Goal: Task Accomplishment & Management: Complete application form

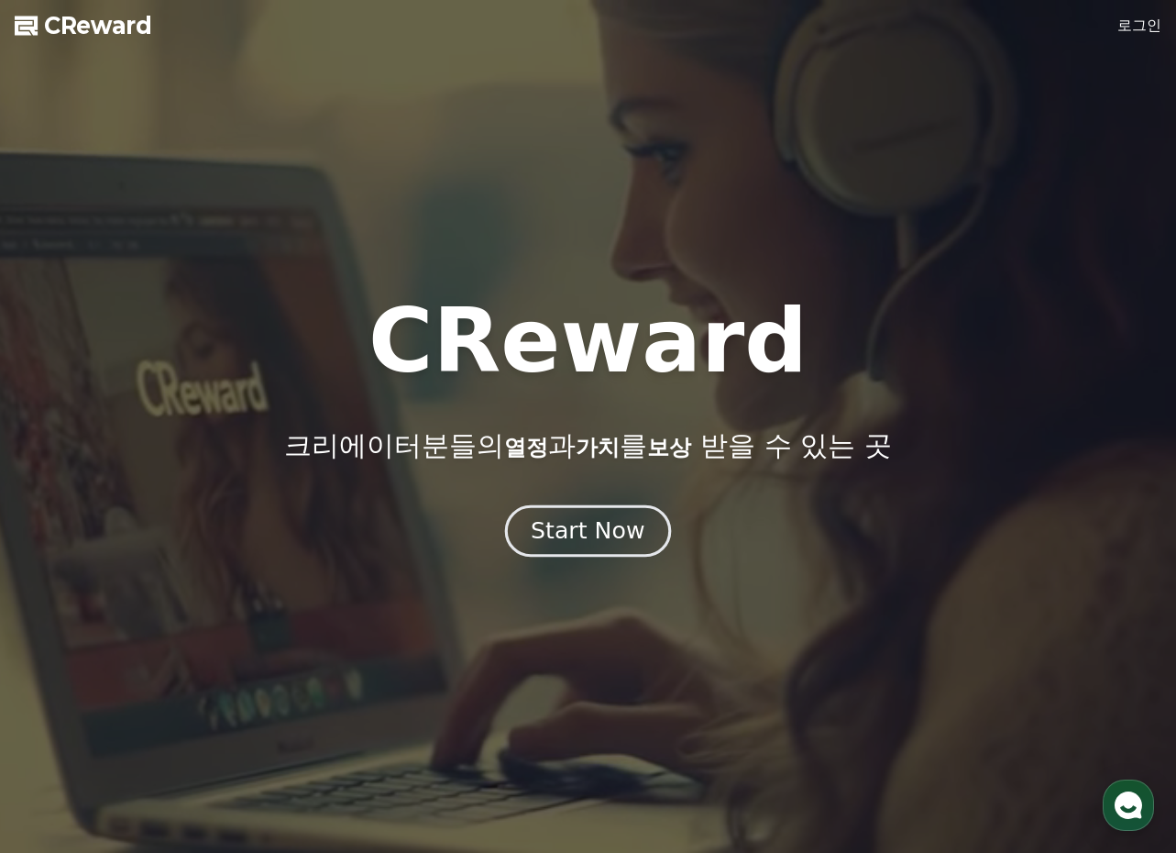
click at [572, 523] on div "Start Now" at bounding box center [588, 530] width 114 height 31
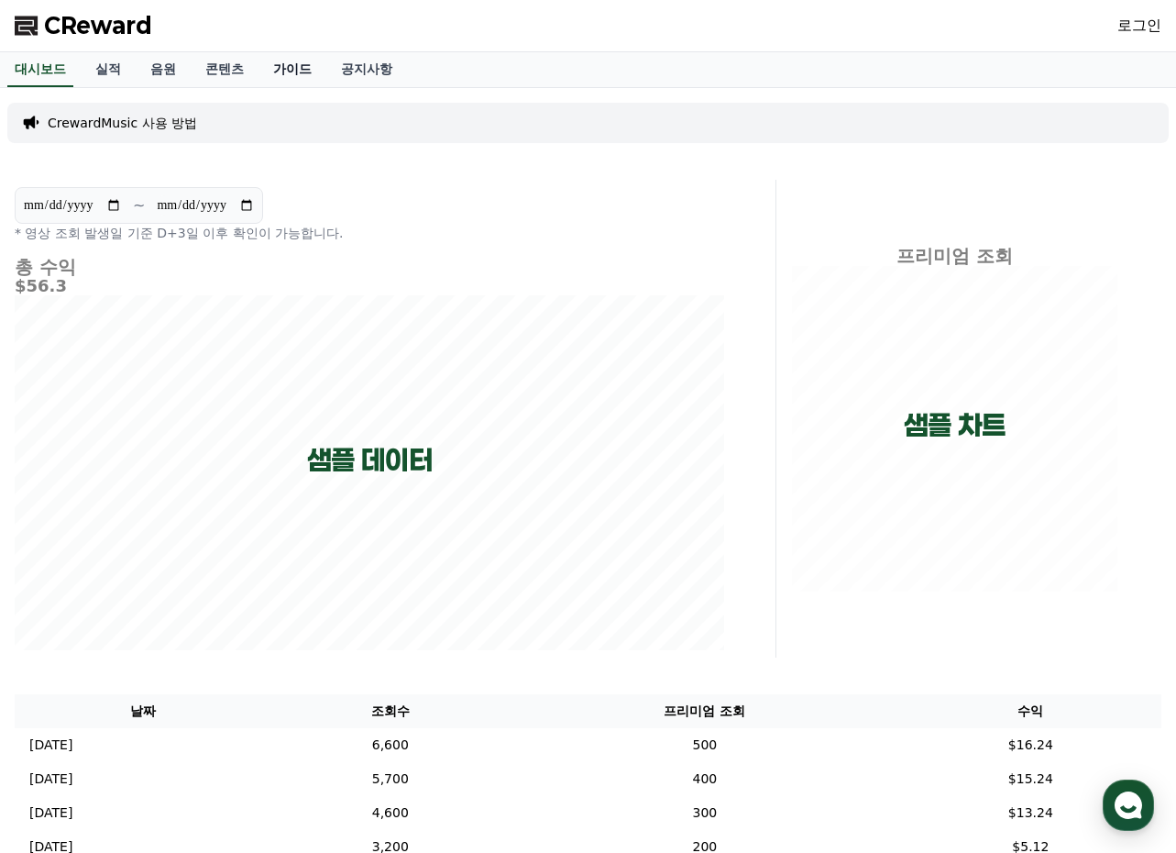
click at [279, 66] on link "가이드" at bounding box center [293, 69] width 68 height 35
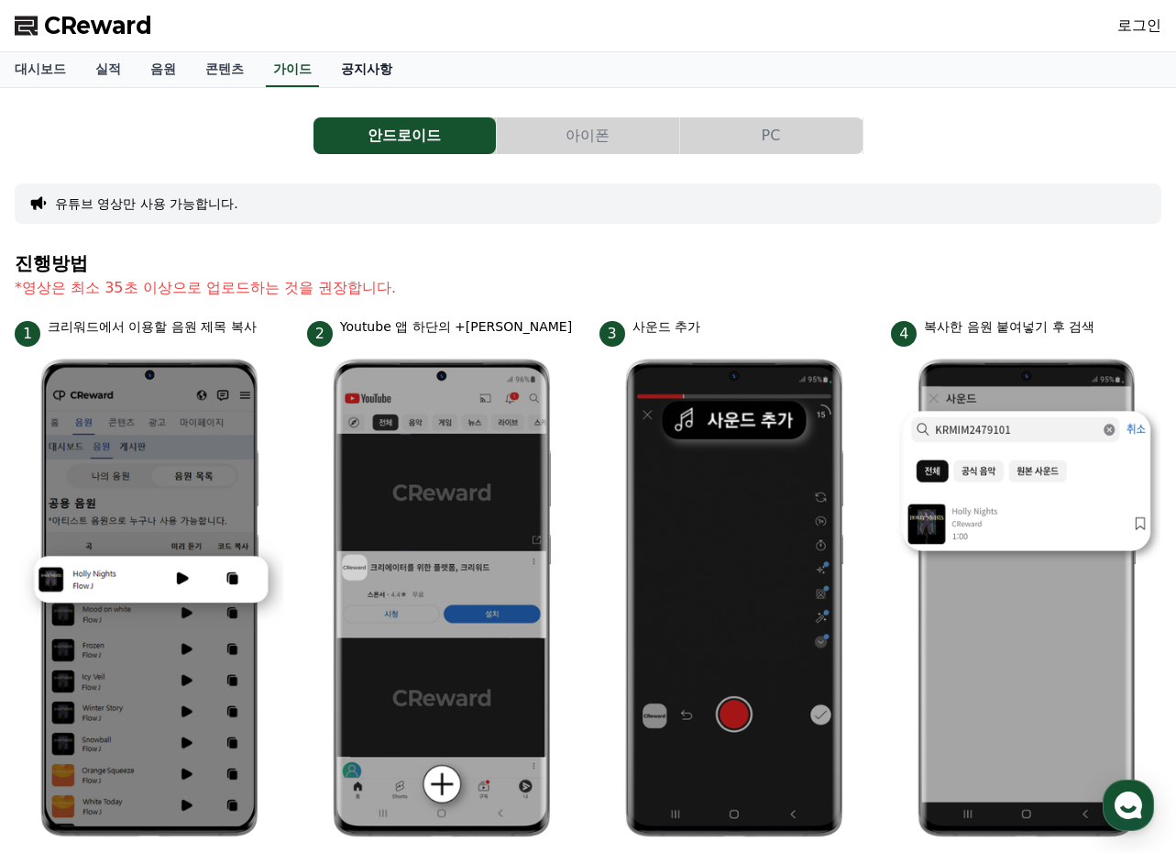
click at [359, 73] on link "공지사항" at bounding box center [366, 69] width 81 height 35
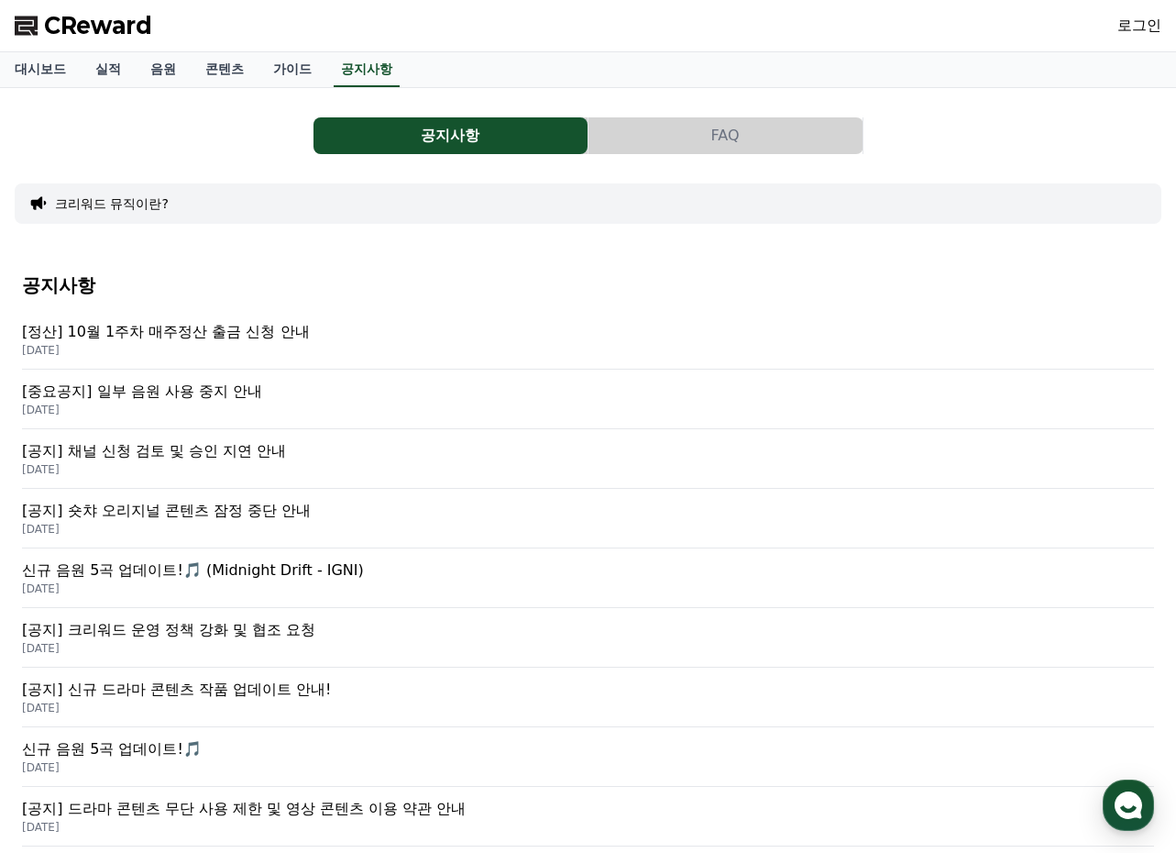
click at [261, 631] on p "[공지] 크리워드 운영 정책 강화 및 협조 요청" at bounding box center [588, 630] width 1132 height 22
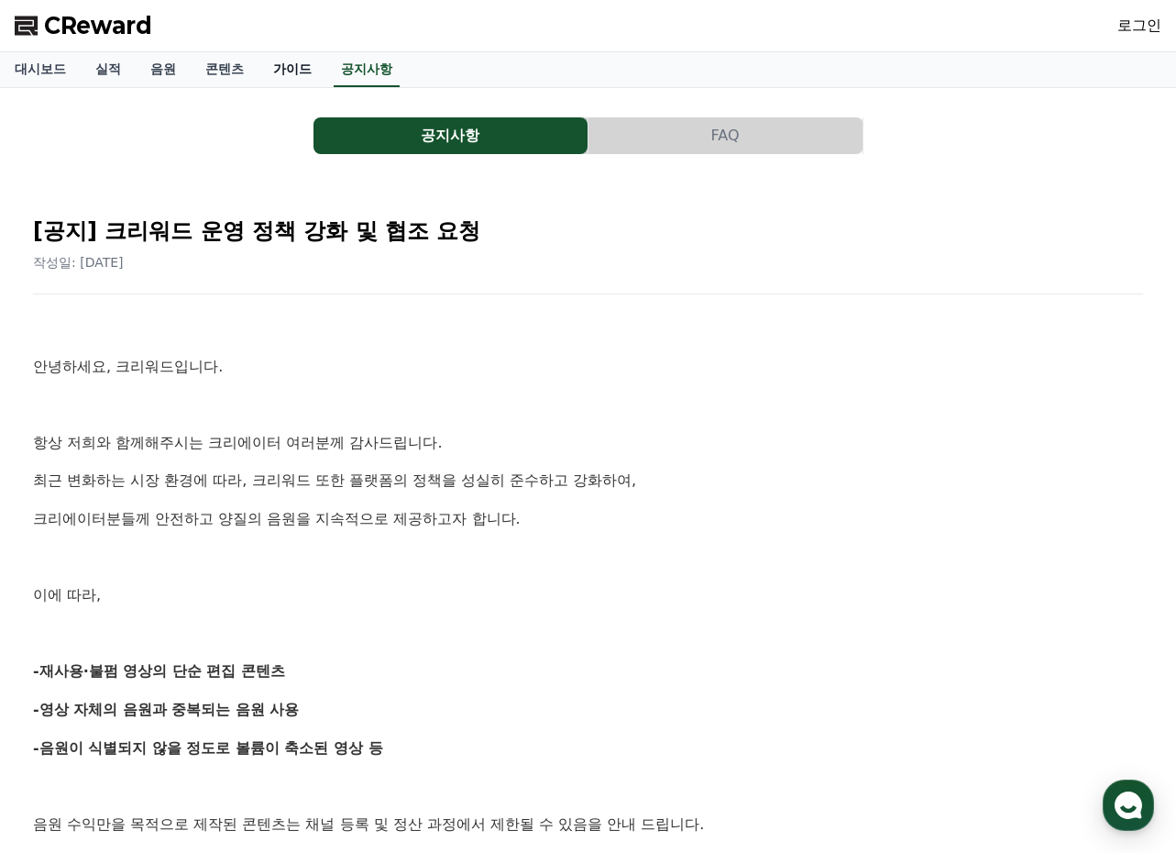
click at [276, 61] on link "가이드" at bounding box center [293, 69] width 68 height 35
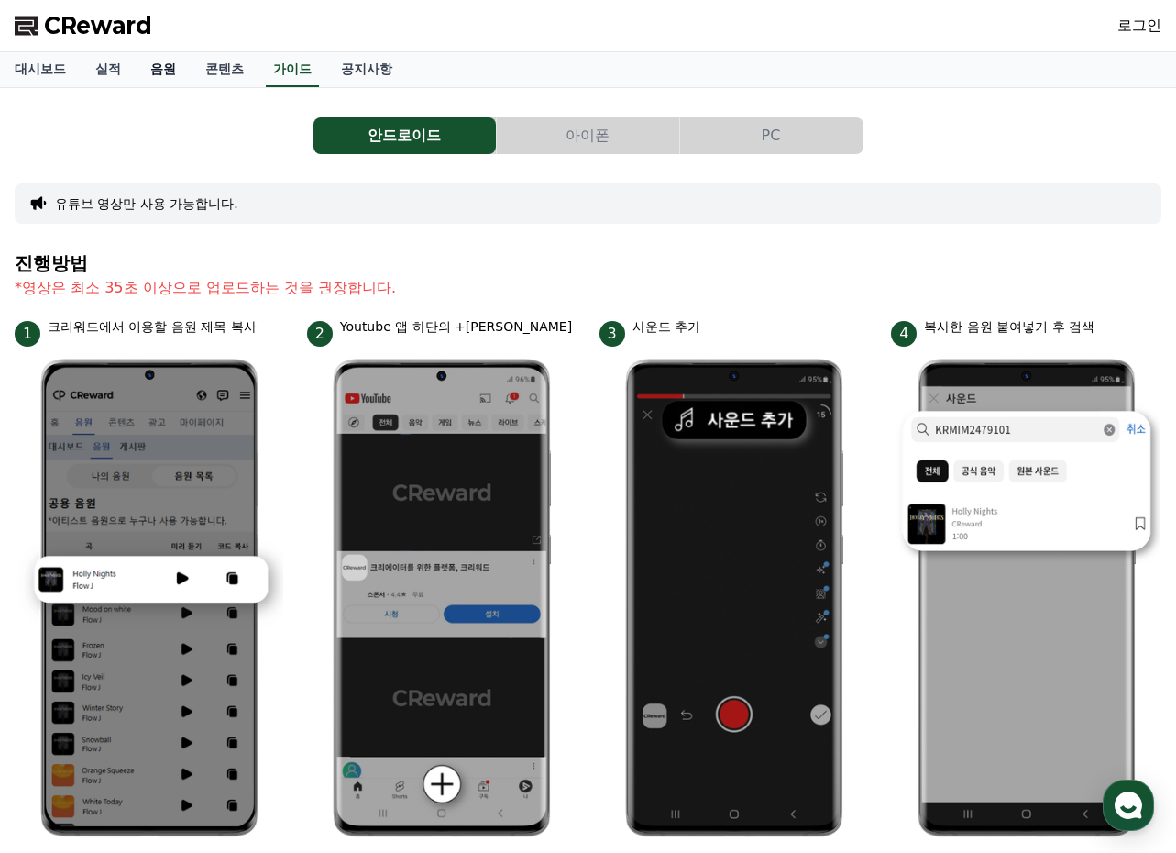
click at [181, 75] on link "음원" at bounding box center [163, 69] width 55 height 35
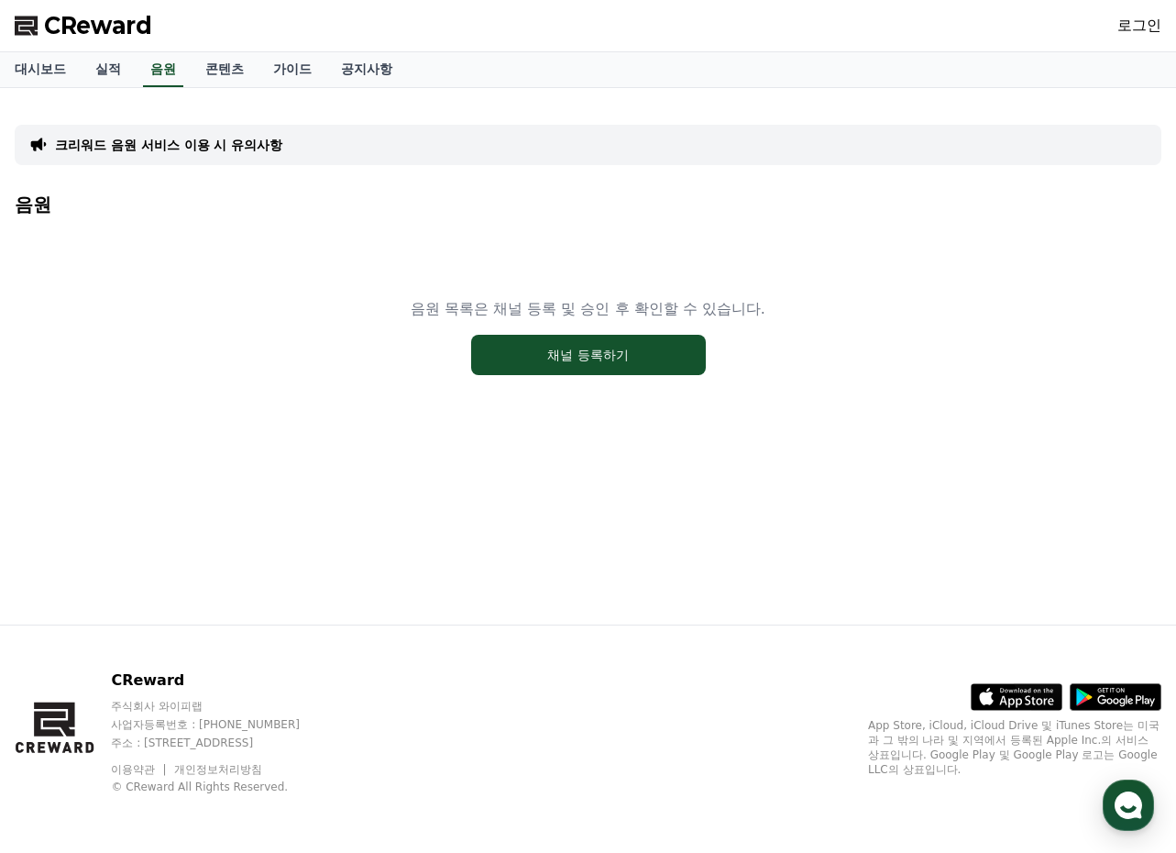
click at [1127, 32] on link "로그인" at bounding box center [1140, 26] width 44 height 22
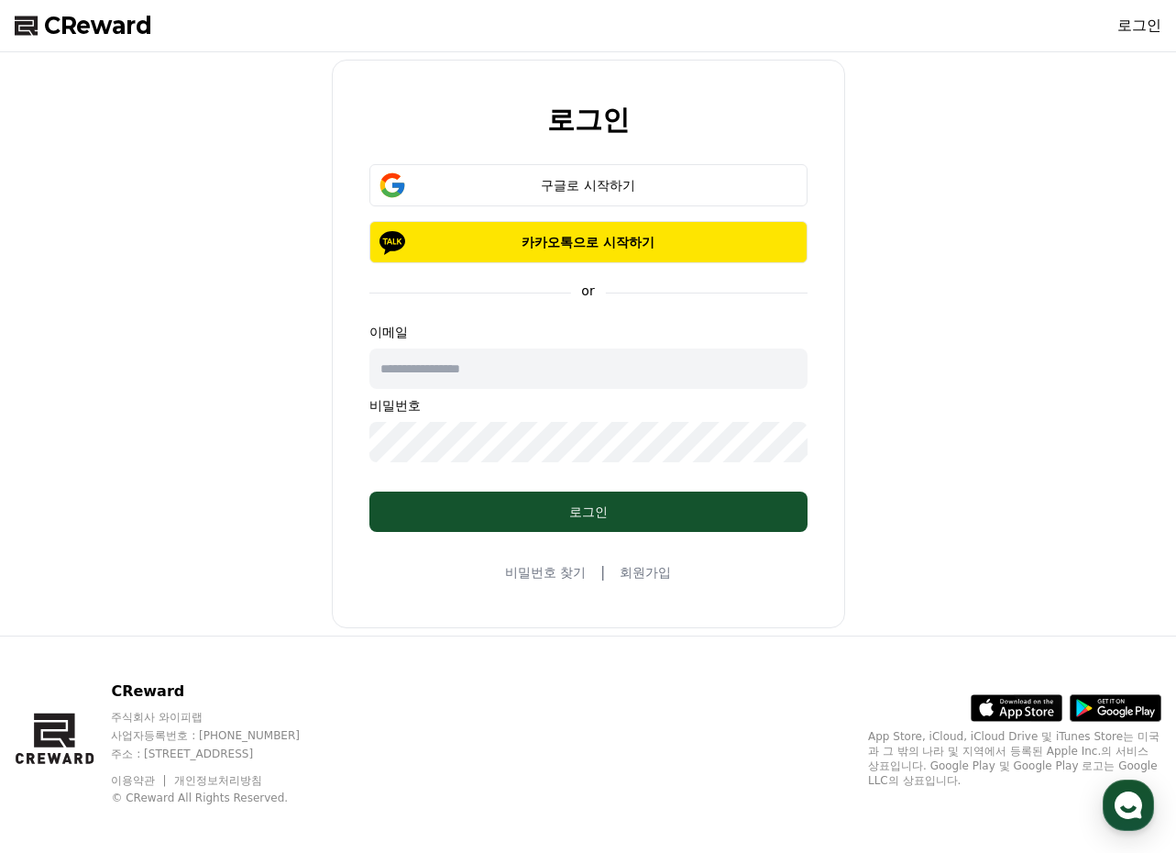
click at [654, 582] on div "비밀번호 찾기 | 회원가입" at bounding box center [588, 572] width 167 height 22
click at [654, 567] on link "회원가입" at bounding box center [645, 572] width 51 height 18
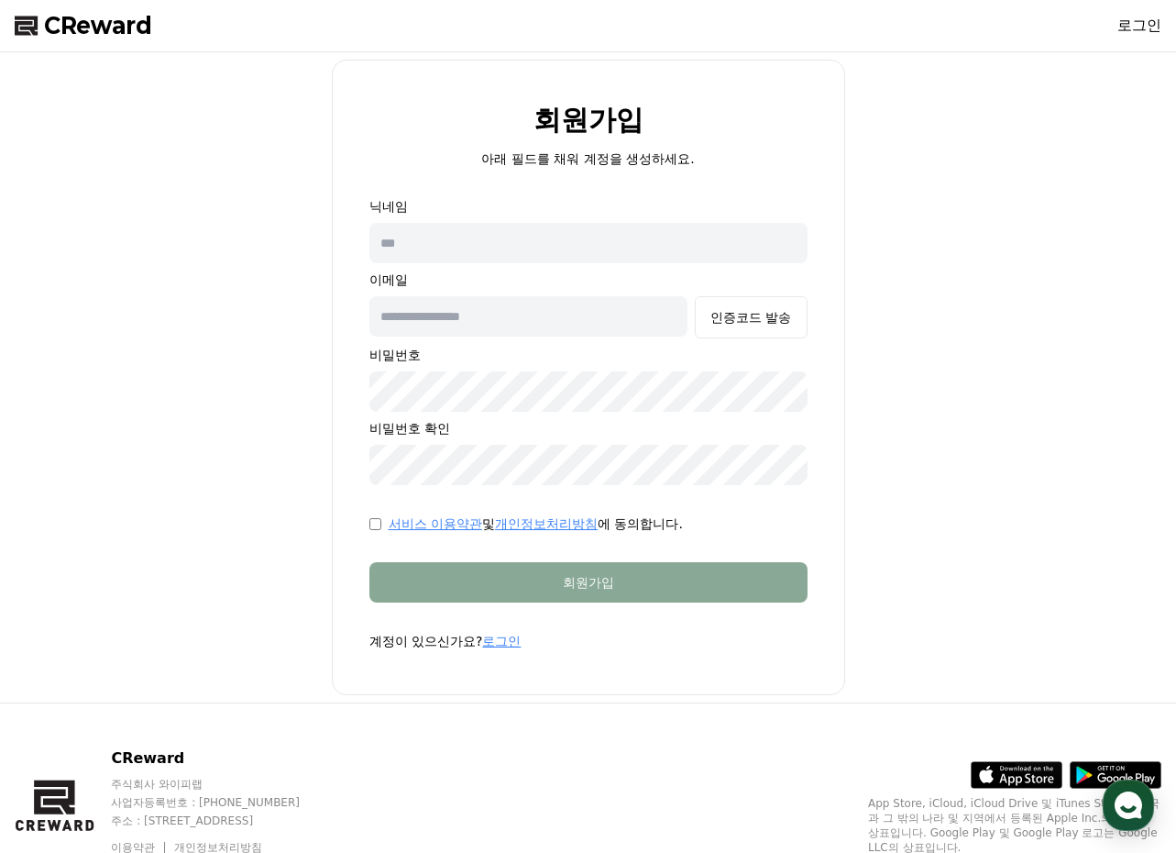
click at [547, 237] on input "text" at bounding box center [588, 243] width 438 height 40
type input "*"
type input "***"
click at [516, 308] on input "text" at bounding box center [528, 316] width 319 height 40
type input "**********"
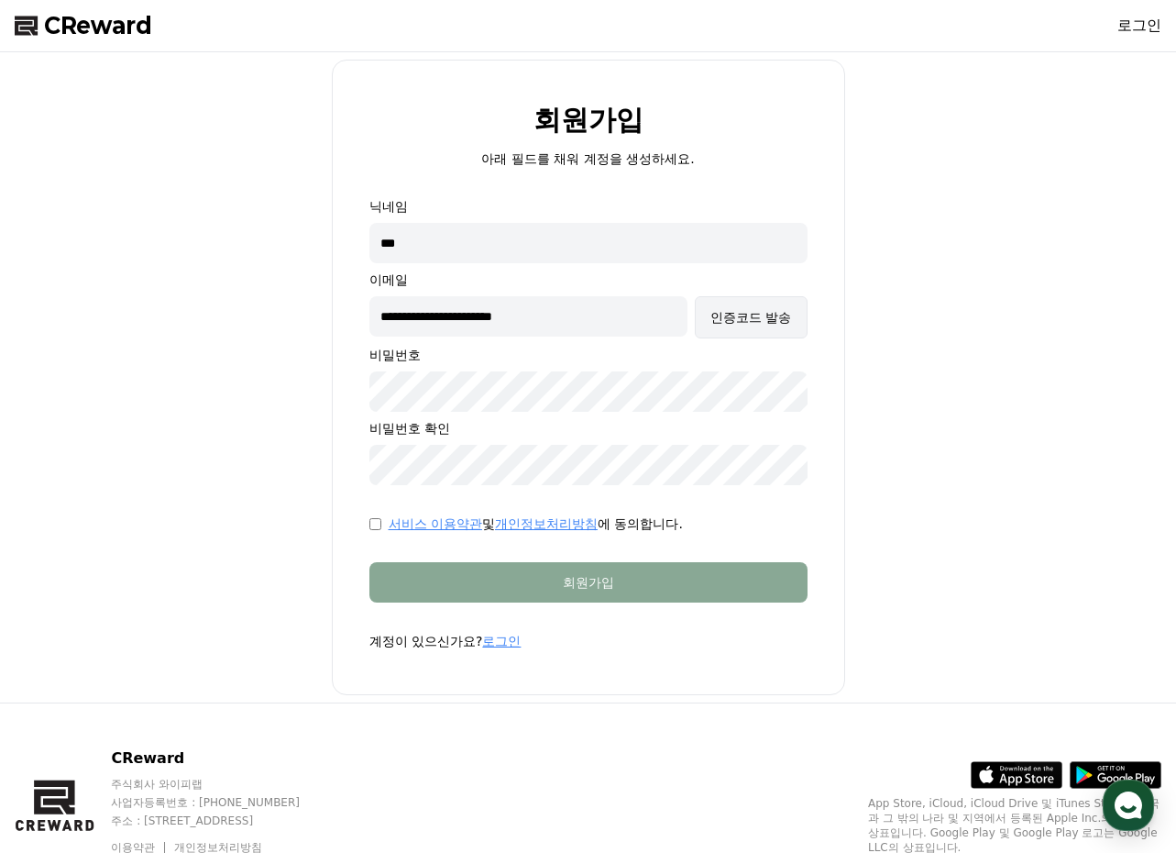
click at [728, 324] on div "인증코드 발송" at bounding box center [751, 317] width 81 height 18
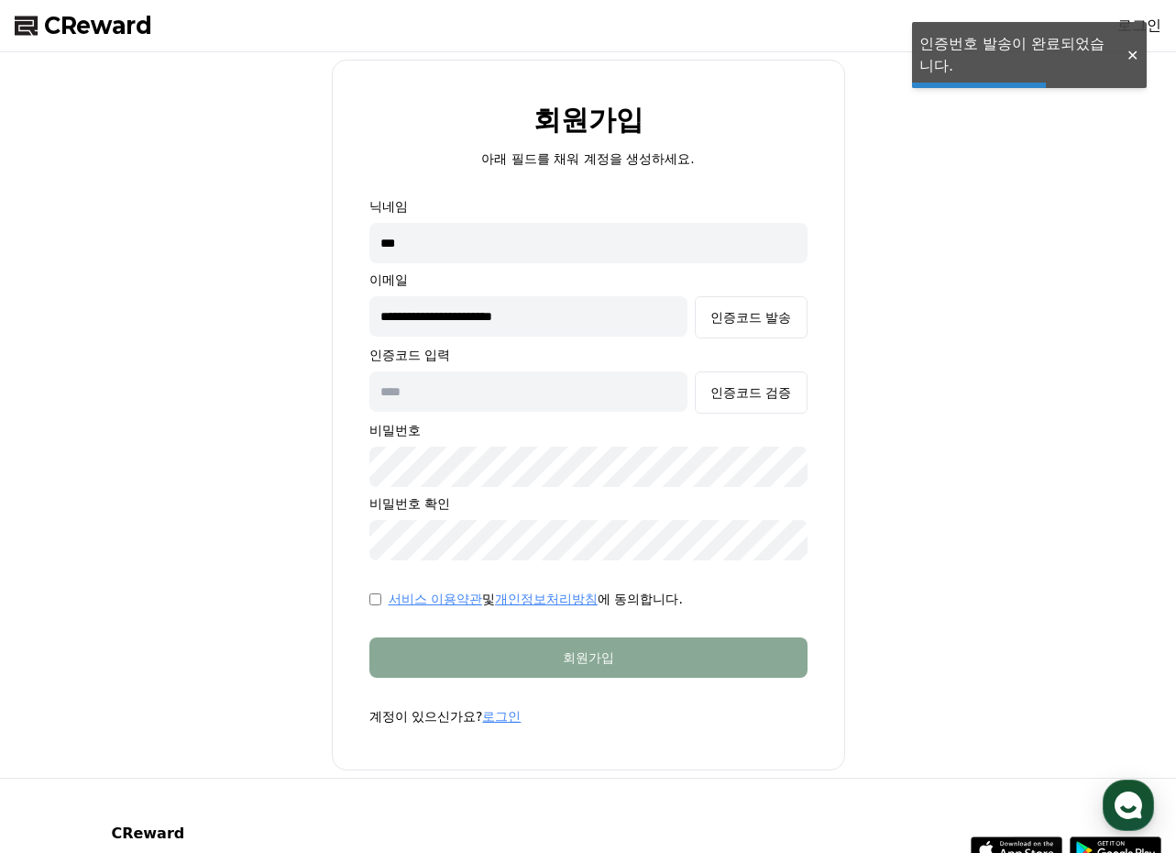
click at [613, 380] on input "text" at bounding box center [528, 391] width 319 height 40
